Goal: Transaction & Acquisition: Purchase product/service

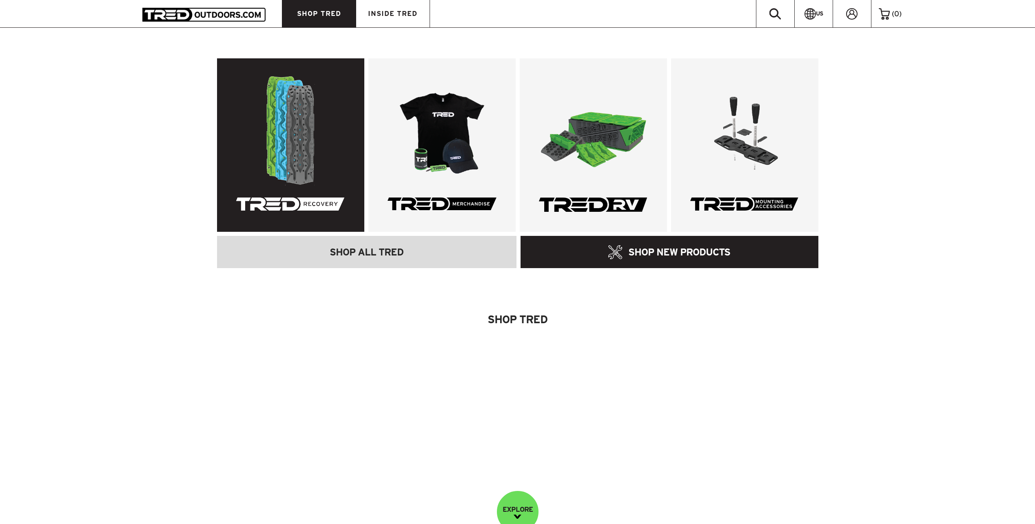
click at [309, 131] on link at bounding box center [290, 144] width 147 height 173
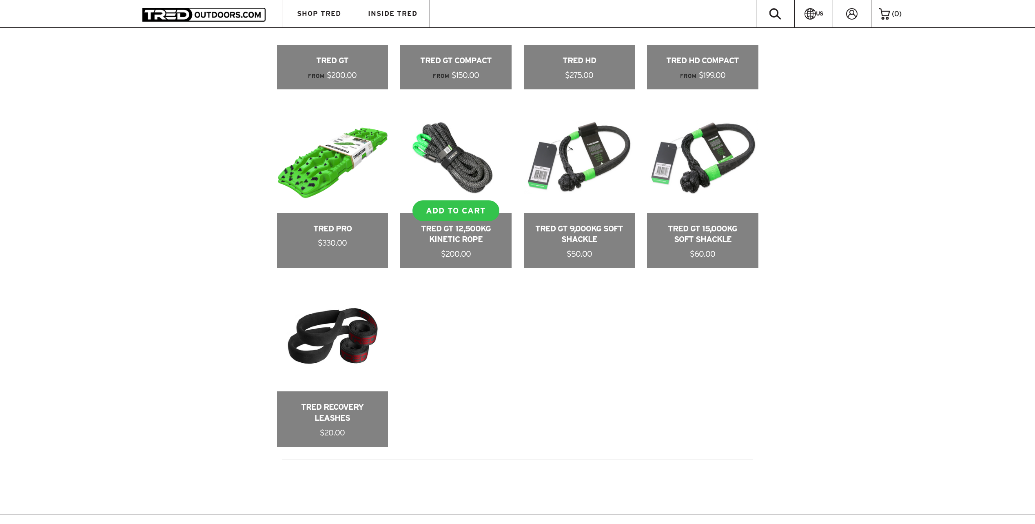
scroll to position [653, 0]
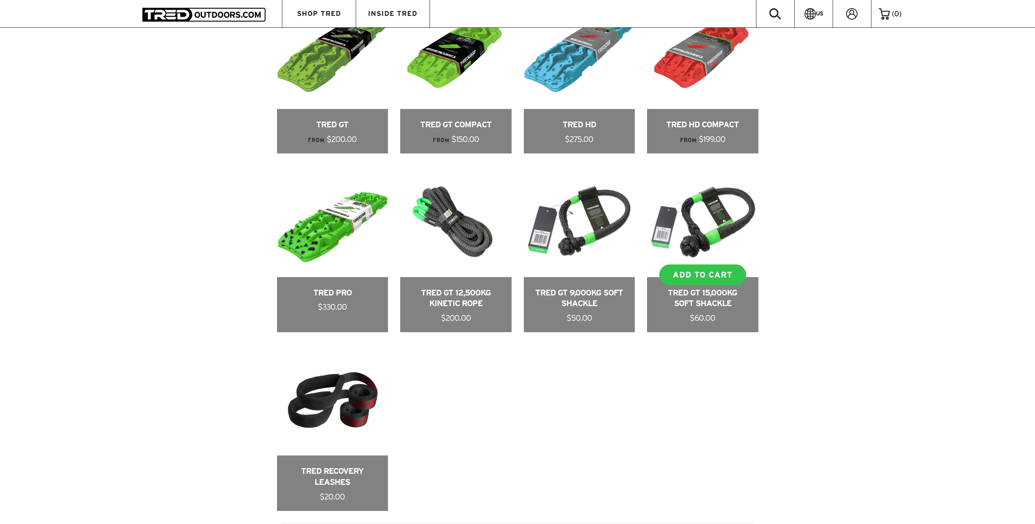
click at [739, 197] on link at bounding box center [702, 249] width 111 height 166
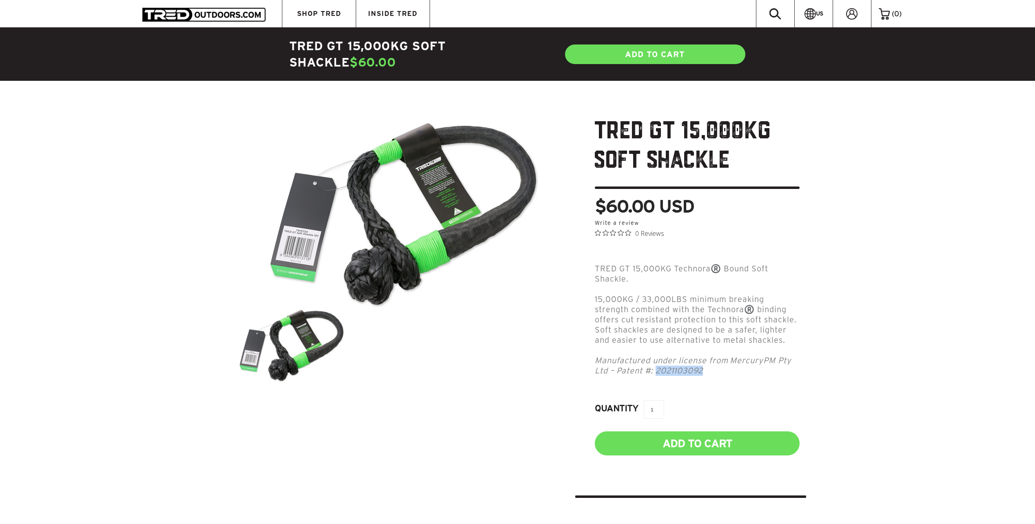
drag, startPoint x: 703, startPoint y: 363, endPoint x: 658, endPoint y: 365, distance: 44.1
click at [658, 365] on em "Manufactured under license from MercuryPM Pty Ltd – Patent #: 2021103092" at bounding box center [693, 365] width 197 height 19
drag, startPoint x: 658, startPoint y: 365, endPoint x: 664, endPoint y: 364, distance: 5.8
copy em "2021103092"
